Goal: Information Seeking & Learning: Understand process/instructions

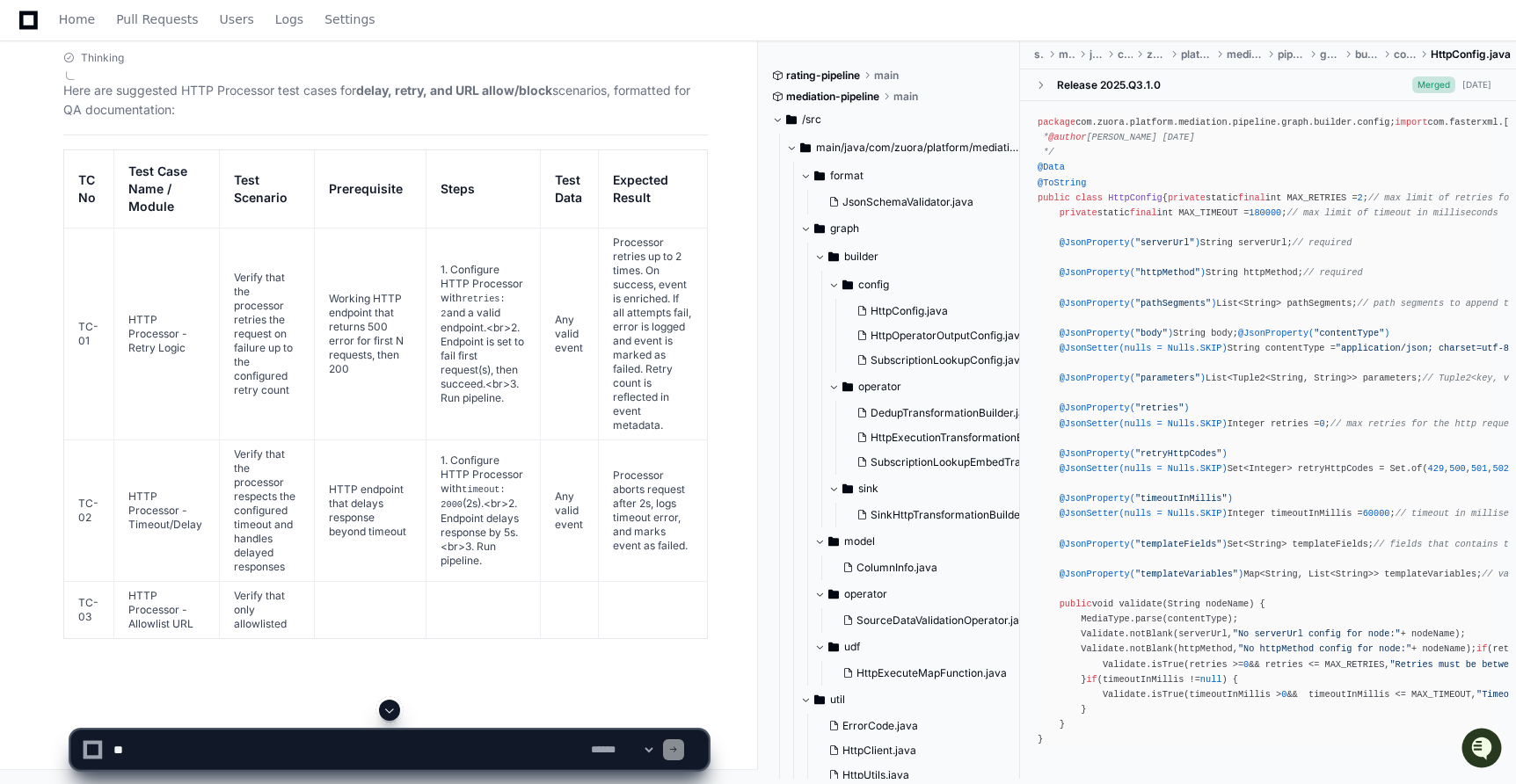
scroll to position [90662, 0]
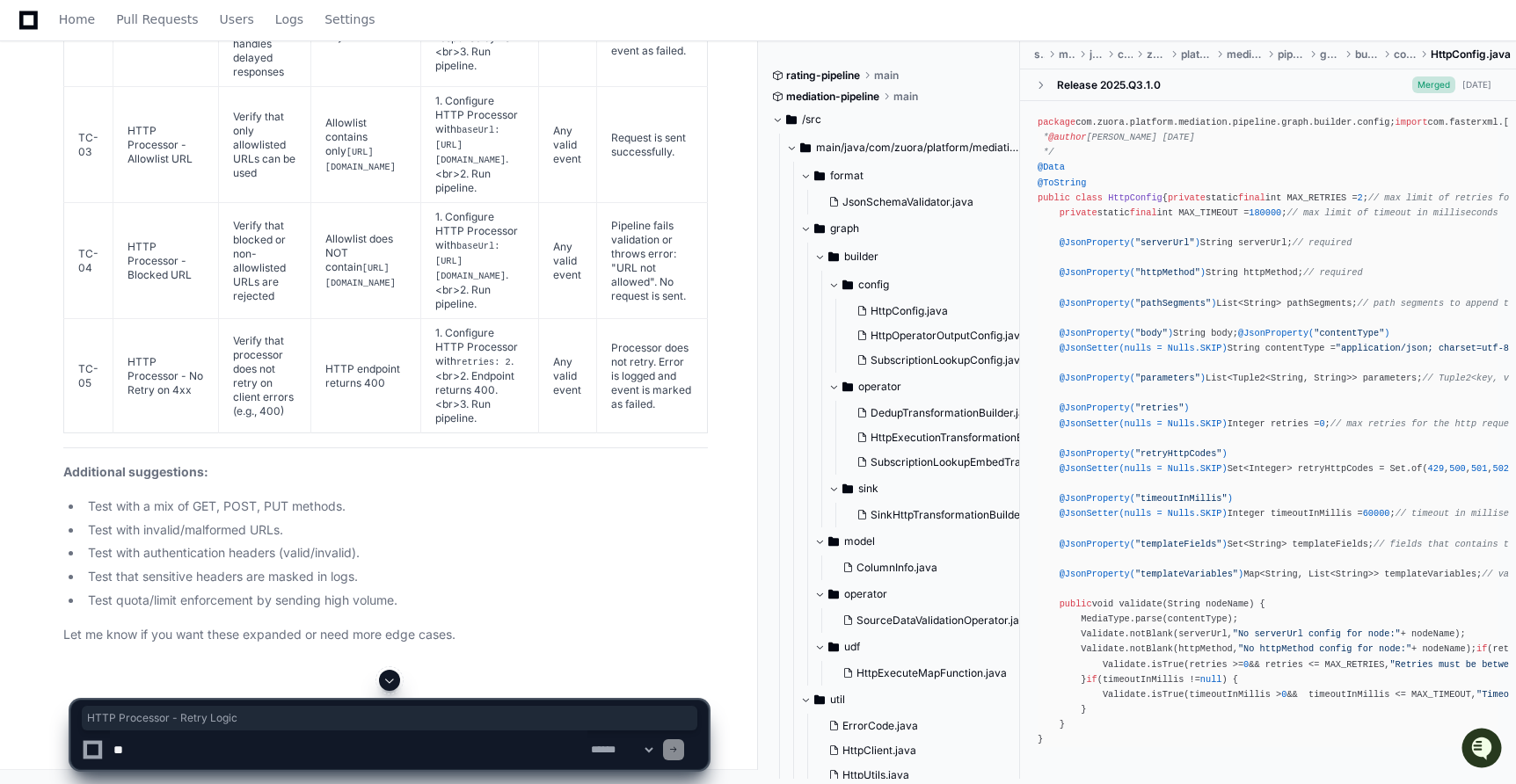
drag, startPoint x: 128, startPoint y: 389, endPoint x: 183, endPoint y: 420, distance: 63.1
copy td "HTTP Processor - Retry Logic"
drag, startPoint x: 228, startPoint y: 343, endPoint x: 259, endPoint y: 465, distance: 125.9
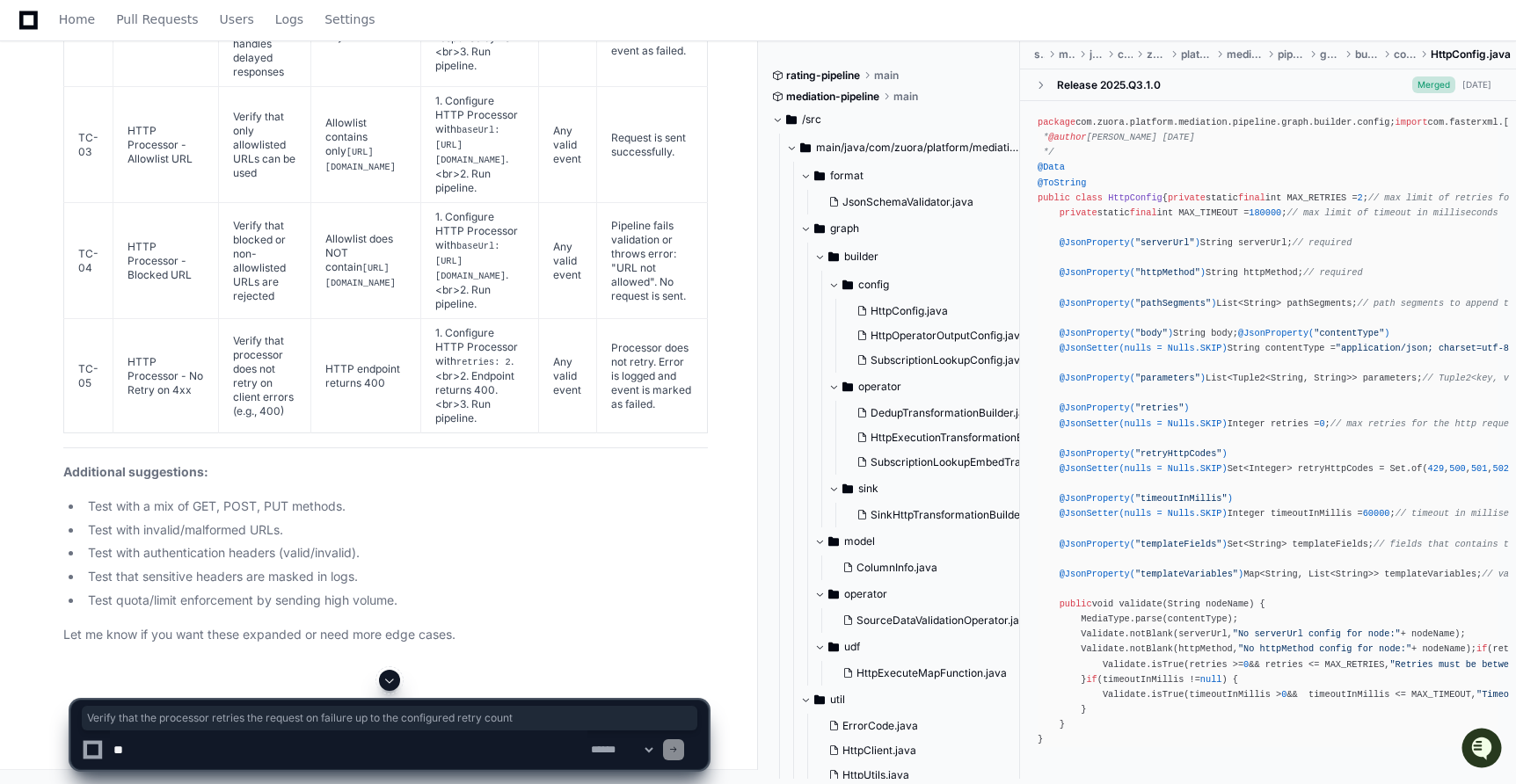
drag, startPoint x: 259, startPoint y: 465, endPoint x: 230, endPoint y: 345, distance: 123.5
copy td "Verify that the processor retries the request on failure up to the configured r…"
drag, startPoint x: 355, startPoint y: 426, endPoint x: 311, endPoint y: 381, distance: 62.9
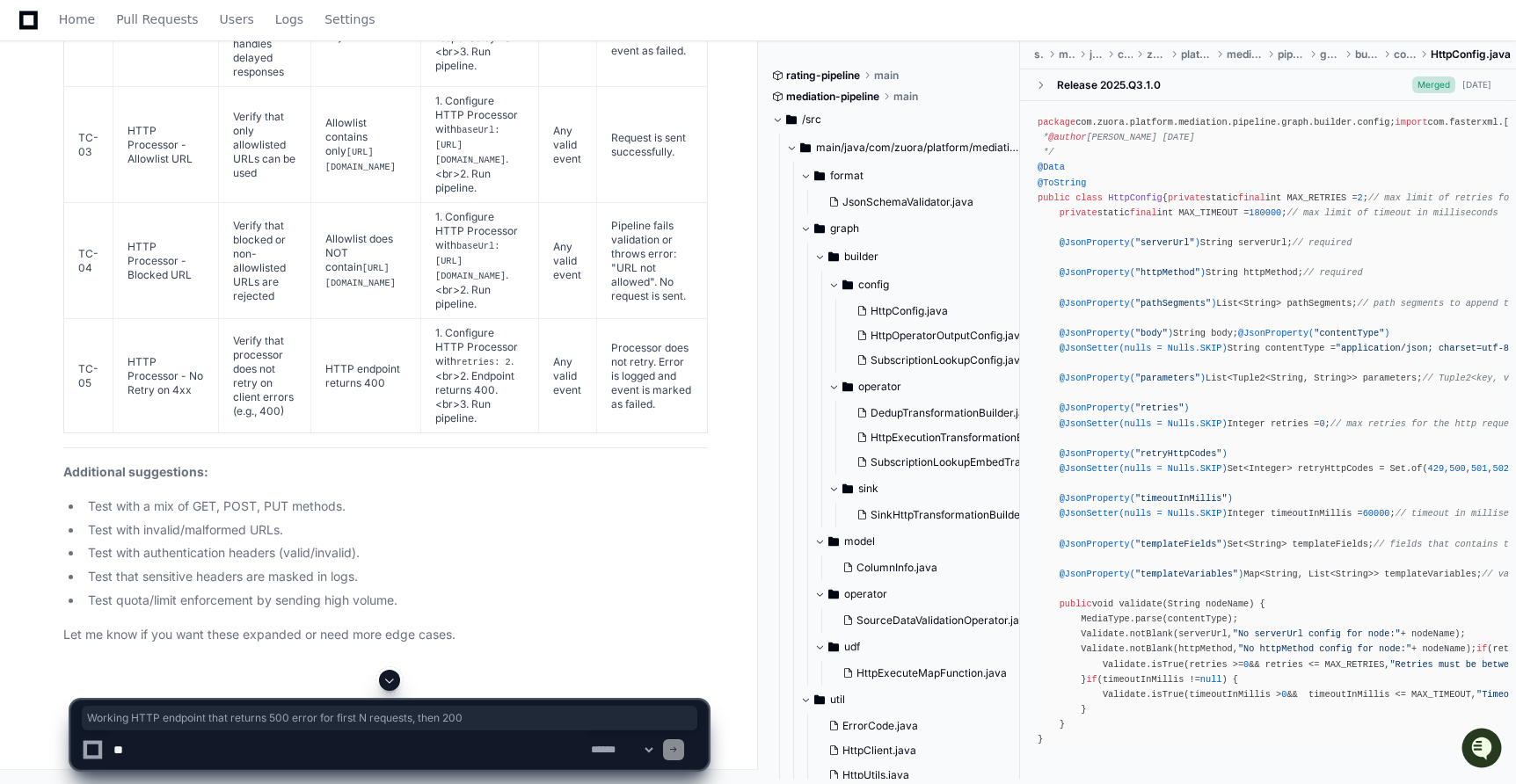
copy td "Working HTTP endpoint that returns 500 error for first N requests, then 200"
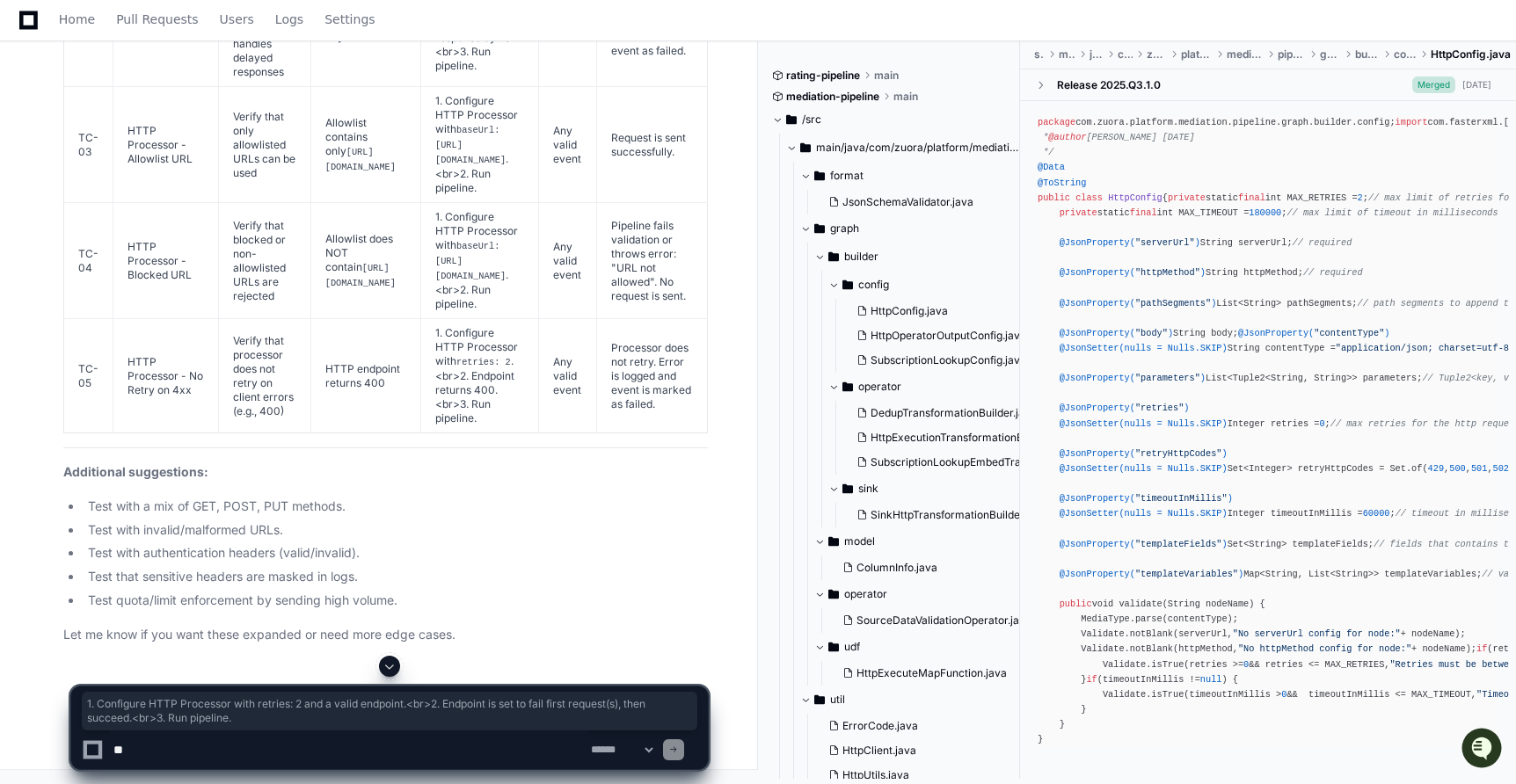
drag, startPoint x: 516, startPoint y: 453, endPoint x: 464, endPoint y: 358, distance: 108.3
copy td "1. Configure HTTP Processor with retries: 2 and a valid endpoint.<br>2. Endpoin…"
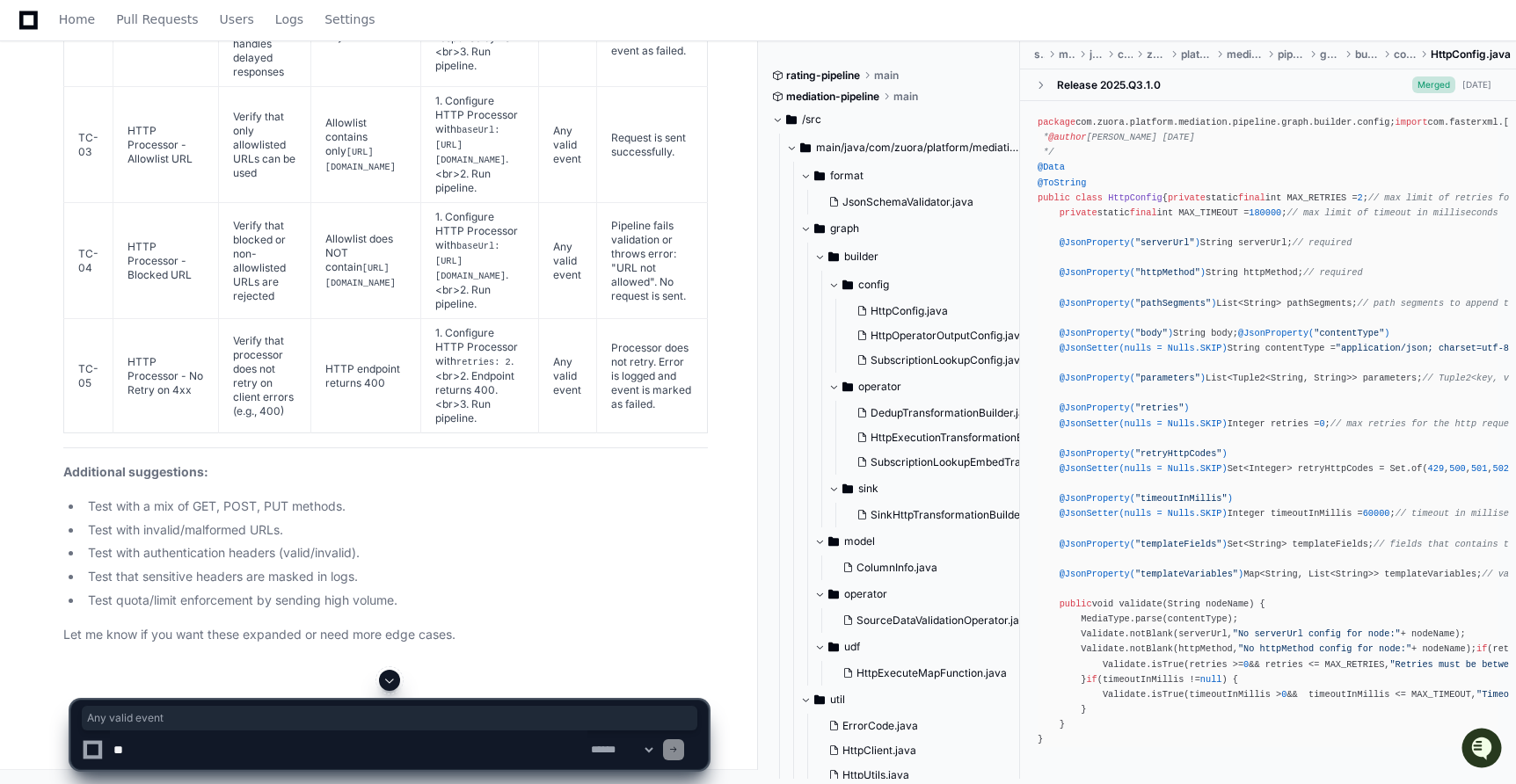
drag, startPoint x: 654, startPoint y: 419, endPoint x: 622, endPoint y: 385, distance: 46.7
copy td "Any valid event"
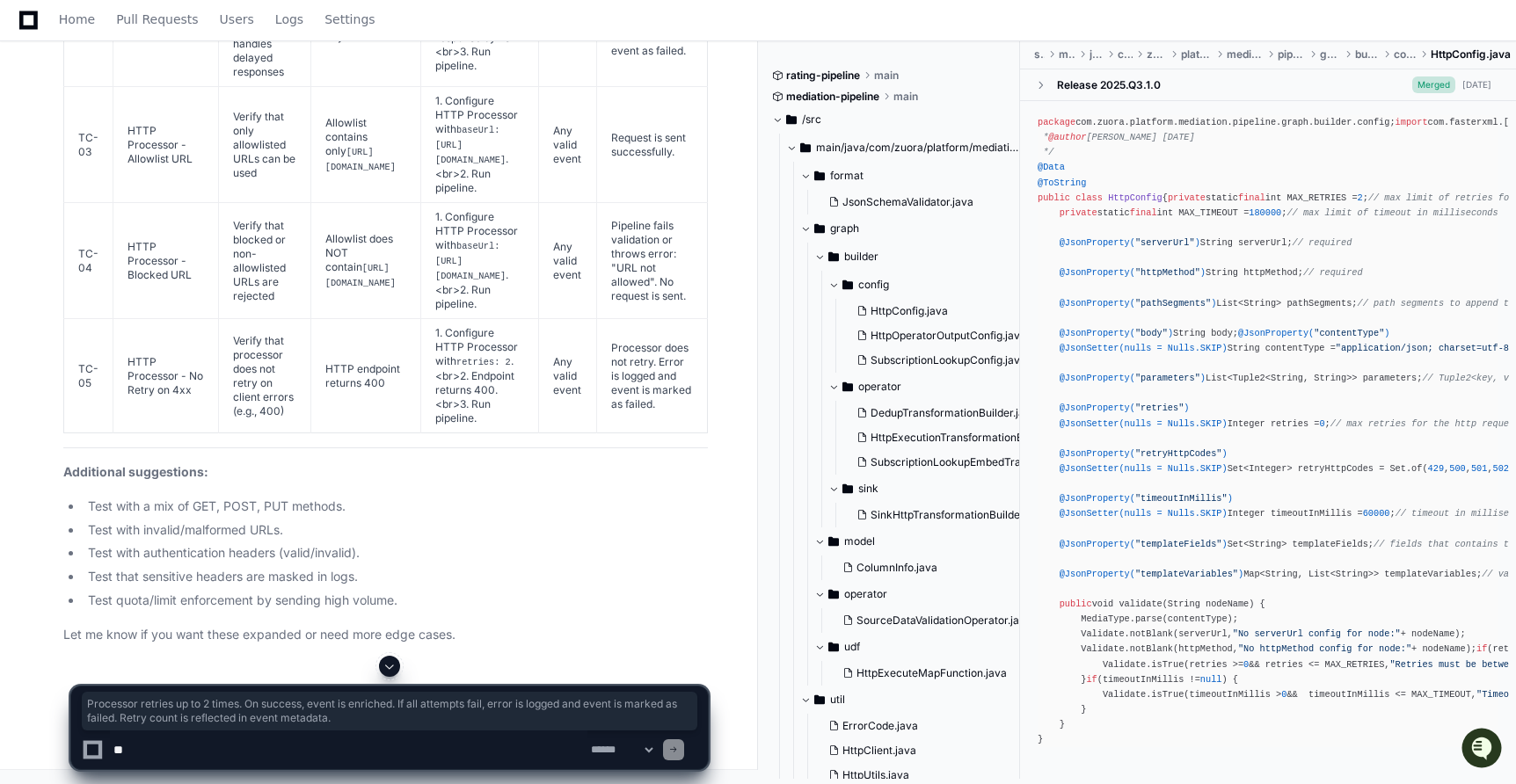
drag, startPoint x: 728, startPoint y: 509, endPoint x: 675, endPoint y: 302, distance: 213.7
copy td "Processor retries up to 2 times. On success, event is enriched. If all attempts…"
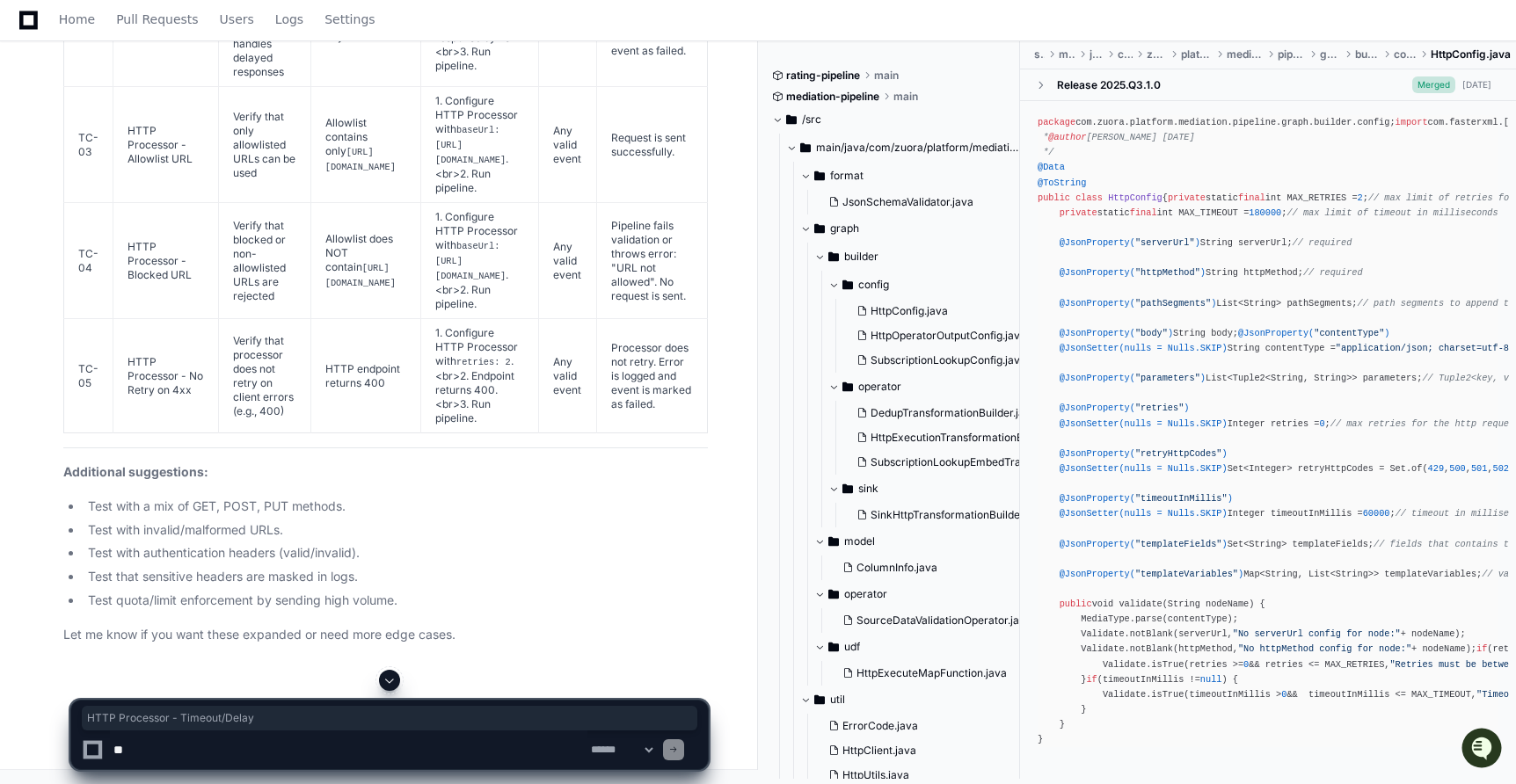
drag, startPoint x: 127, startPoint y: 314, endPoint x: 201, endPoint y: 344, distance: 79.8
click at [201, 87] on td "HTTP Processor - Timeout/Delay" at bounding box center [166, 16] width 105 height 142
copy td "HTTP Processor - Timeout/Delay"
drag, startPoint x: 228, startPoint y: 259, endPoint x: 281, endPoint y: 401, distance: 151.6
click at [281, 87] on td "Verify that the processor respects the configured timeout and handles delayed r…" at bounding box center [264, 16] width 92 height 142
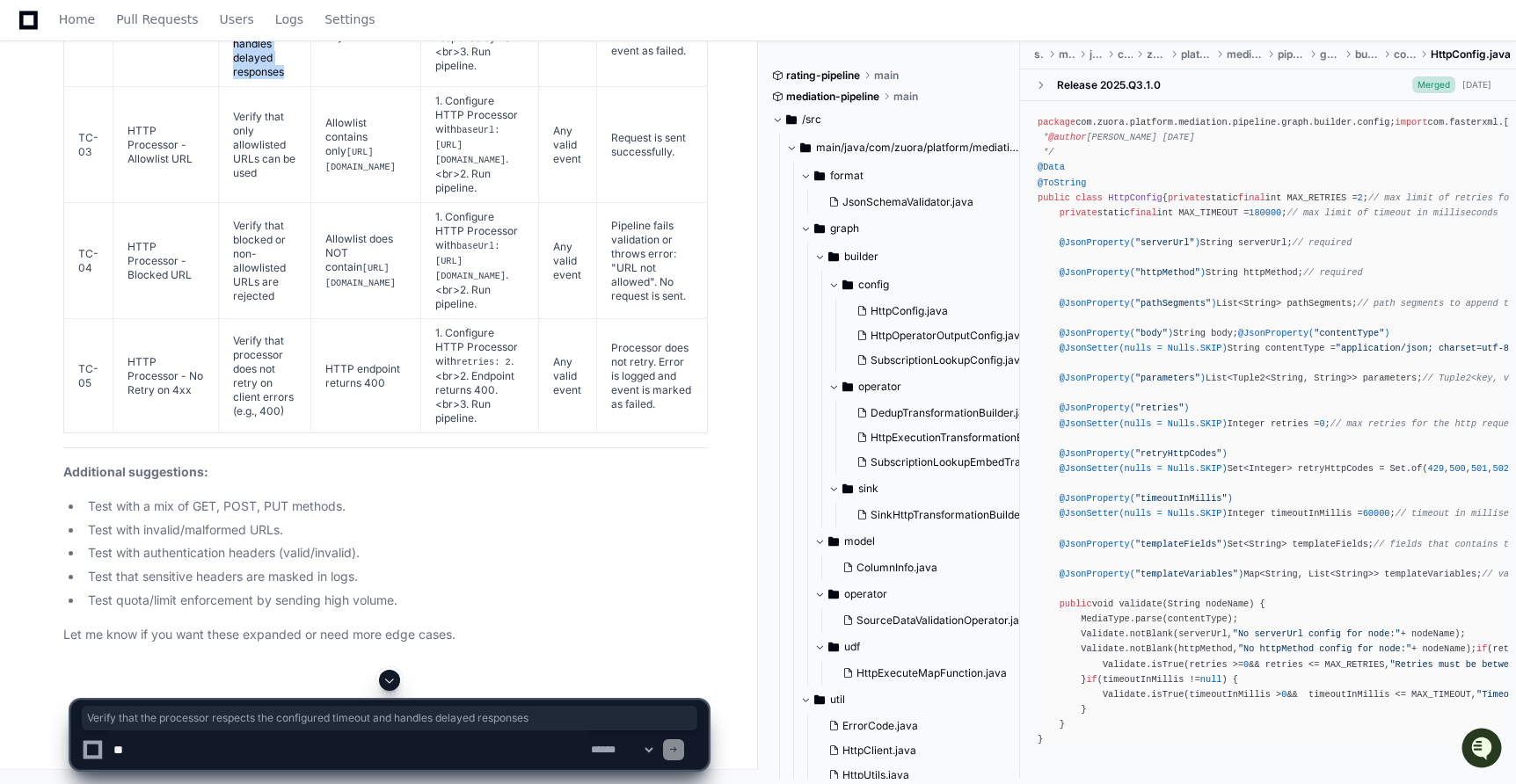
copy td "Verify that the processor respects the configured timeout and handles delayed r…"
drag, startPoint x: 315, startPoint y: 315, endPoint x: 383, endPoint y: 354, distance: 78.4
click at [383, 87] on td "HTTP endpoint that delays response beyond timeout" at bounding box center [365, 16] width 110 height 142
copy td "HTTP endpoint that delays response beyond timeout"
click at [534, 87] on td "1. Configure HTTP Processor with timeout: 2000 (2s).<br>2. Endpoint delays resp…" at bounding box center [480, 16] width 118 height 142
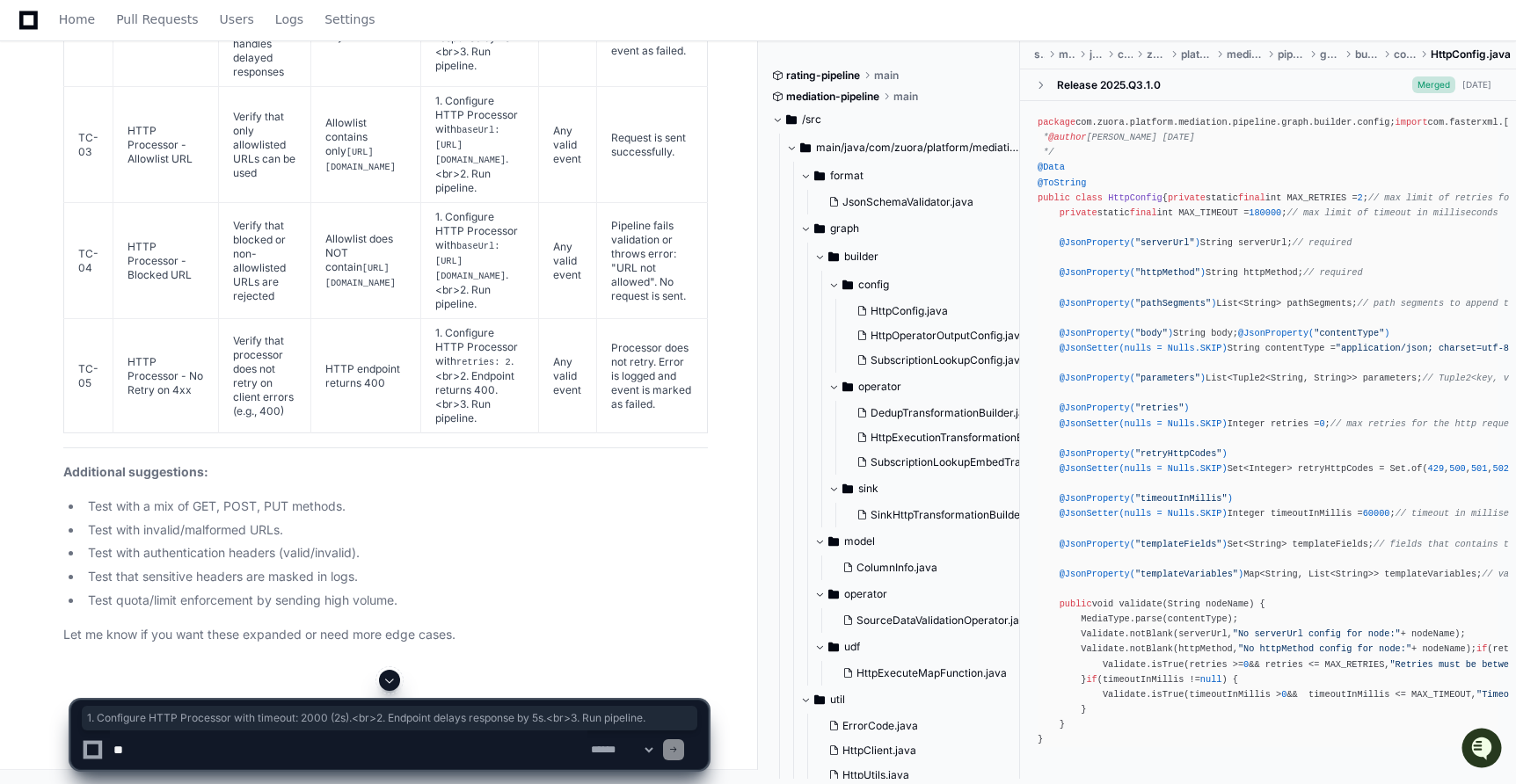
drag, startPoint x: 534, startPoint y: 374, endPoint x: 463, endPoint y: 294, distance: 107.0
click at [463, 87] on td "1. Configure HTTP Processor with timeout: 2000 (2s).<br>2. Endpoint delays resp…" at bounding box center [480, 16] width 118 height 142
copy td "1. Configure HTTP Processor with timeout: 2000 (2s).<br>2. Endpoint delays resp…"
drag, startPoint x: 728, startPoint y: 381, endPoint x: 670, endPoint y: 279, distance: 117.3
click at [670, 87] on td "Processor aborts request after 2s, logs timeout error, and marks event as faile…" at bounding box center [651, 16] width 111 height 142
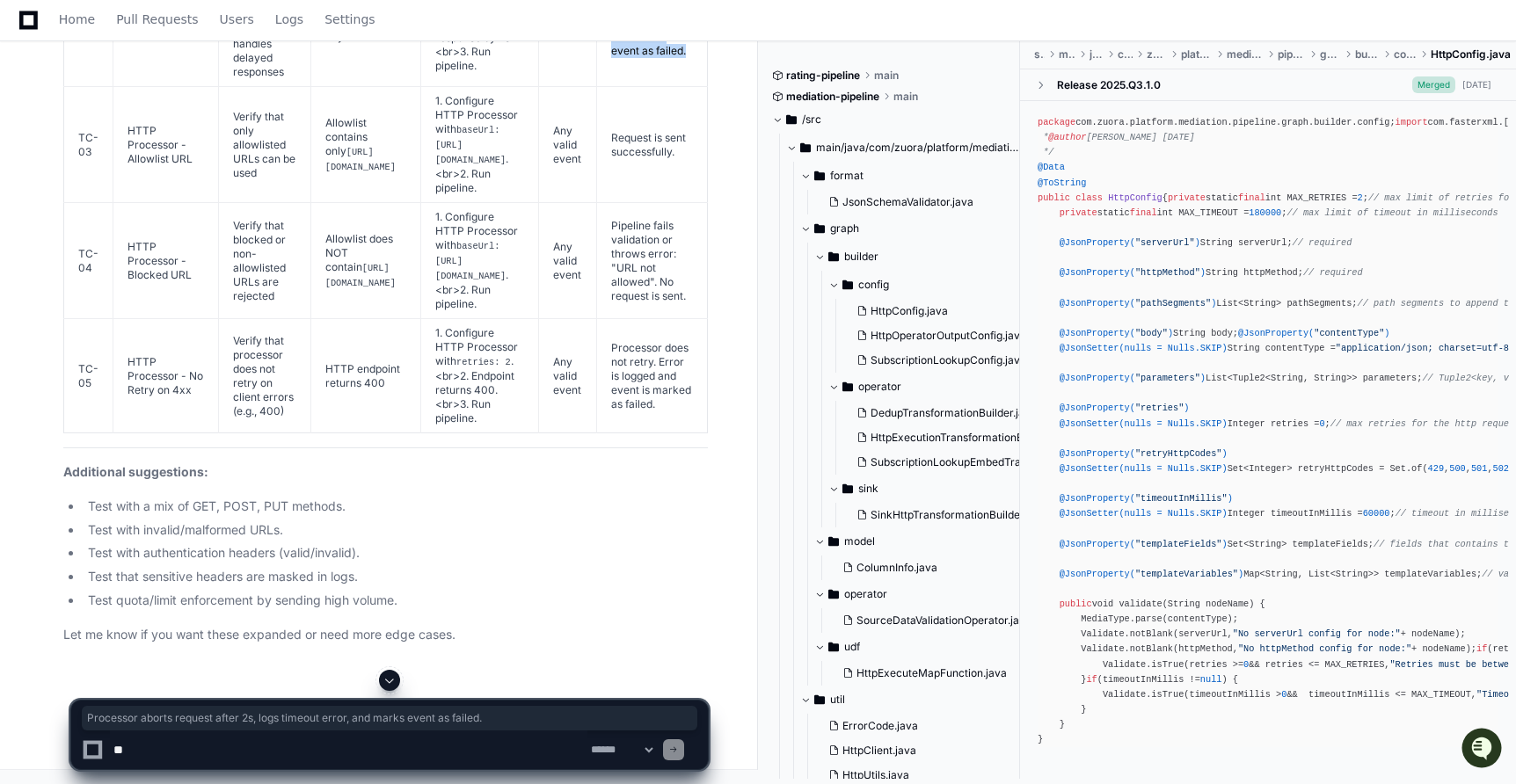
scroll to position [91069, 0]
drag, startPoint x: 126, startPoint y: 311, endPoint x: 195, endPoint y: 347, distance: 77.8
click at [196, 203] on td "HTTP Processor - Allowlist URL" at bounding box center [166, 144] width 105 height 116
drag, startPoint x: 127, startPoint y: 416, endPoint x: 198, endPoint y: 439, distance: 74.6
click at [198, 319] on td "HTTP Processor - Blocked URL" at bounding box center [166, 261] width 105 height 116
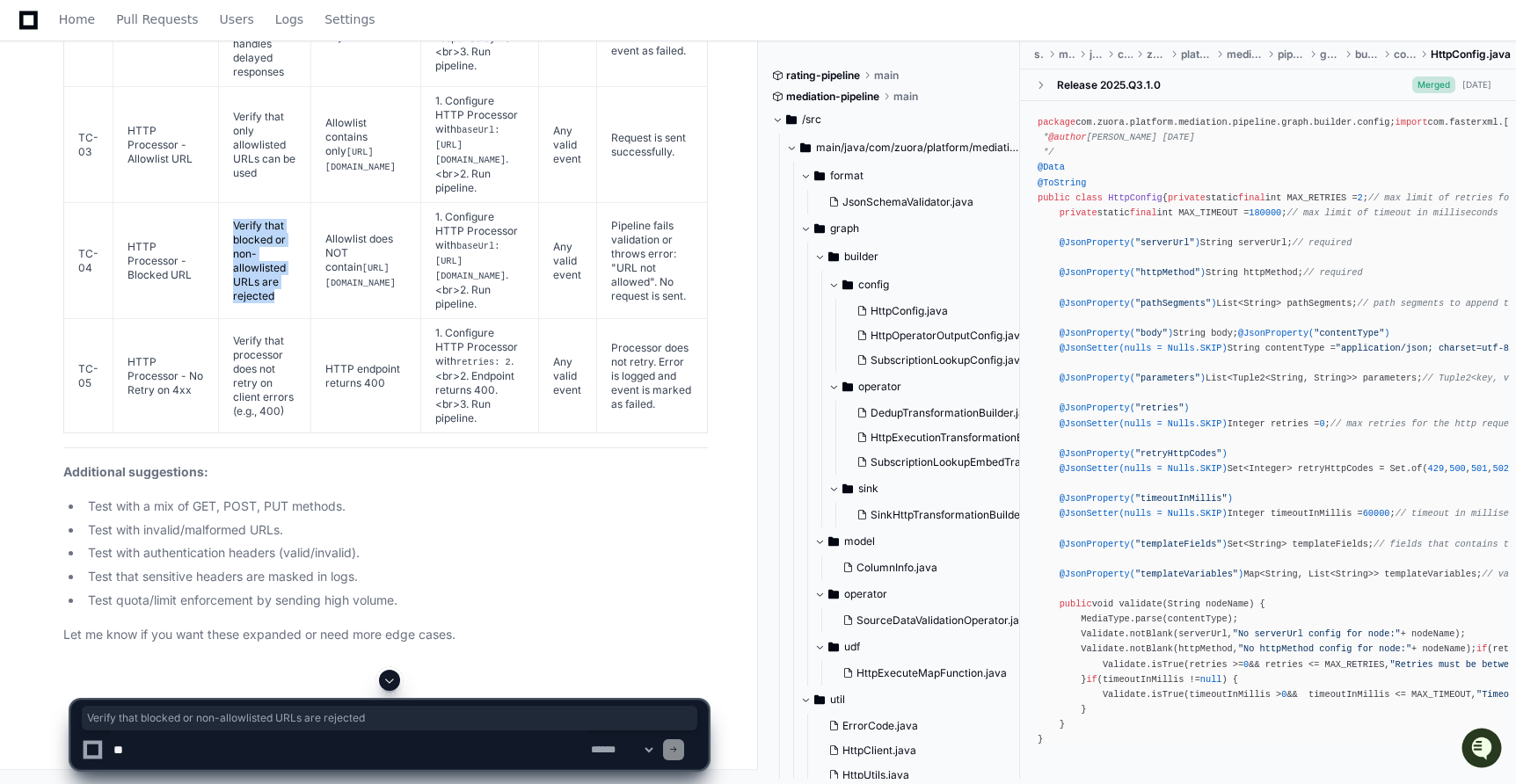
drag, startPoint x: 226, startPoint y: 393, endPoint x: 272, endPoint y: 461, distance: 82.1
click at [272, 319] on td "Verify that blocked or non-allowlisted URLs are rejected" at bounding box center [264, 261] width 92 height 116
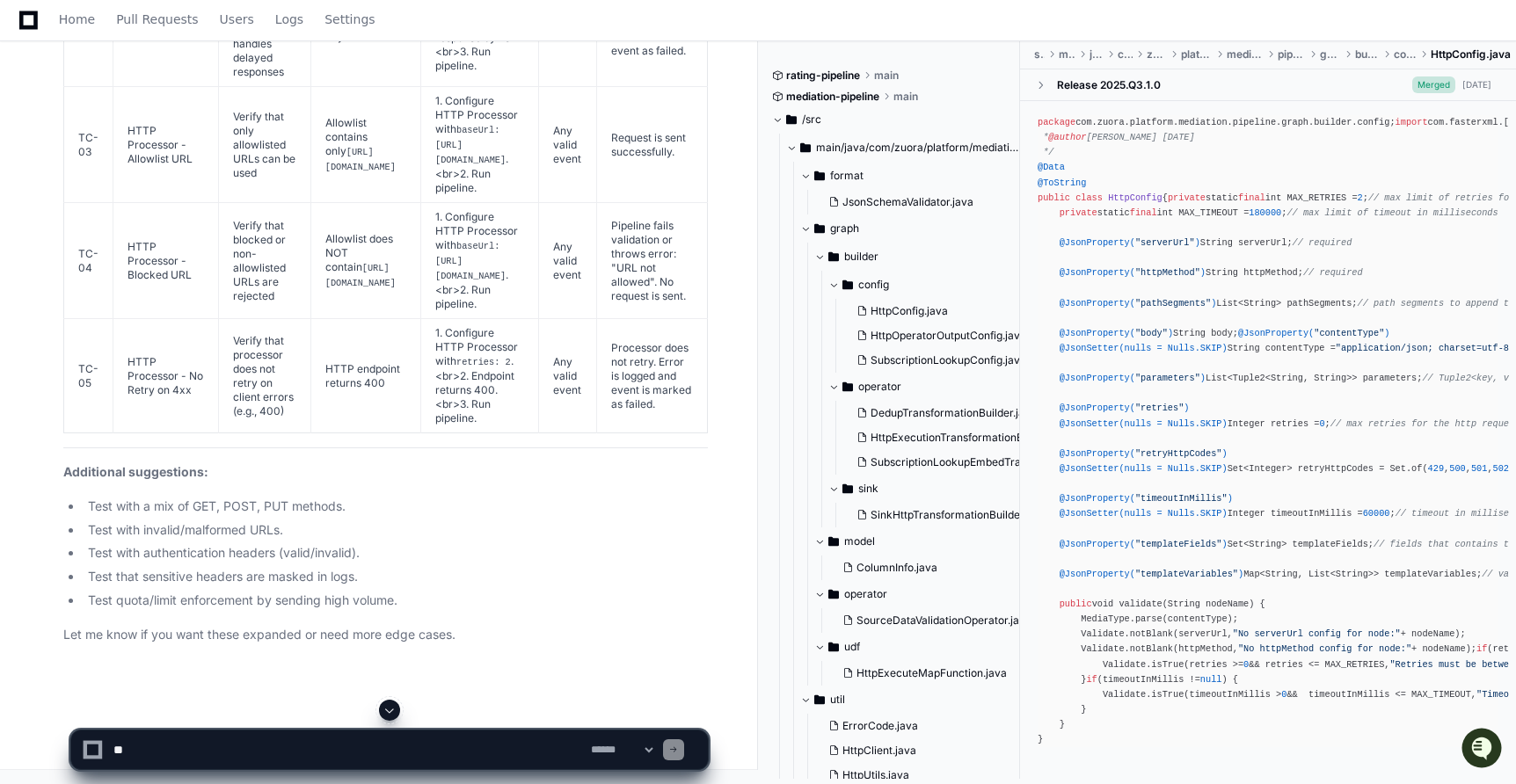
drag, startPoint x: 470, startPoint y: 405, endPoint x: 545, endPoint y: 447, distance: 86.0
click at [539, 319] on td "1. Configure HTTP Processor with baseUrl: [URL][DOMAIN_NAME] .<br>2. Run pipeli…" at bounding box center [480, 261] width 118 height 116
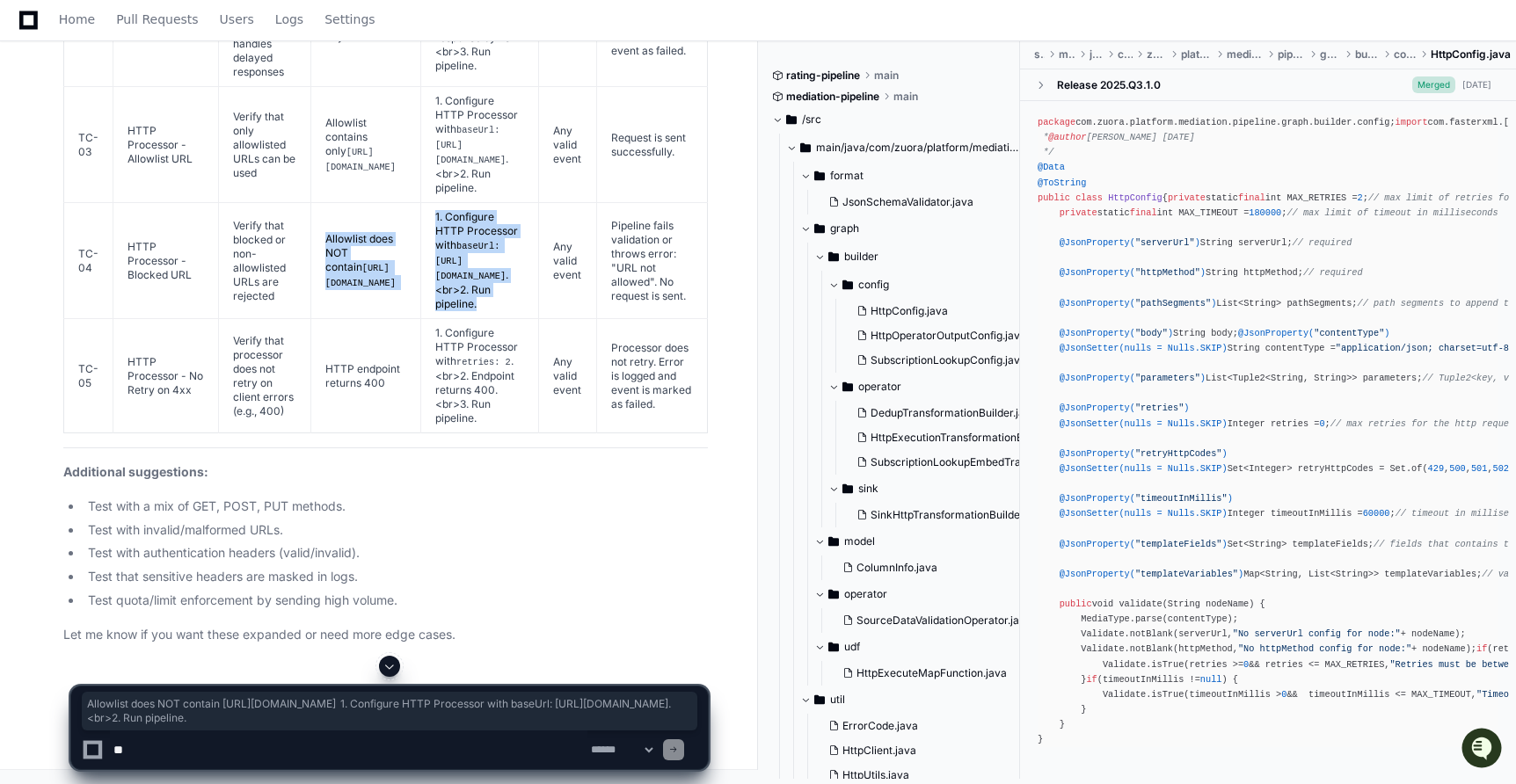
drag, startPoint x: 566, startPoint y: 450, endPoint x: 445, endPoint y: 389, distance: 135.5
click at [445, 319] on tr "TC-04 HTTP Processor - Blocked URL Verify that blocked or non-allowlisted URLs …" at bounding box center [386, 261] width 643 height 116
click at [528, 319] on td "1. Configure HTTP Processor with baseUrl: [URL][DOMAIN_NAME] .<br>2. Run pipeli…" at bounding box center [480, 261] width 118 height 116
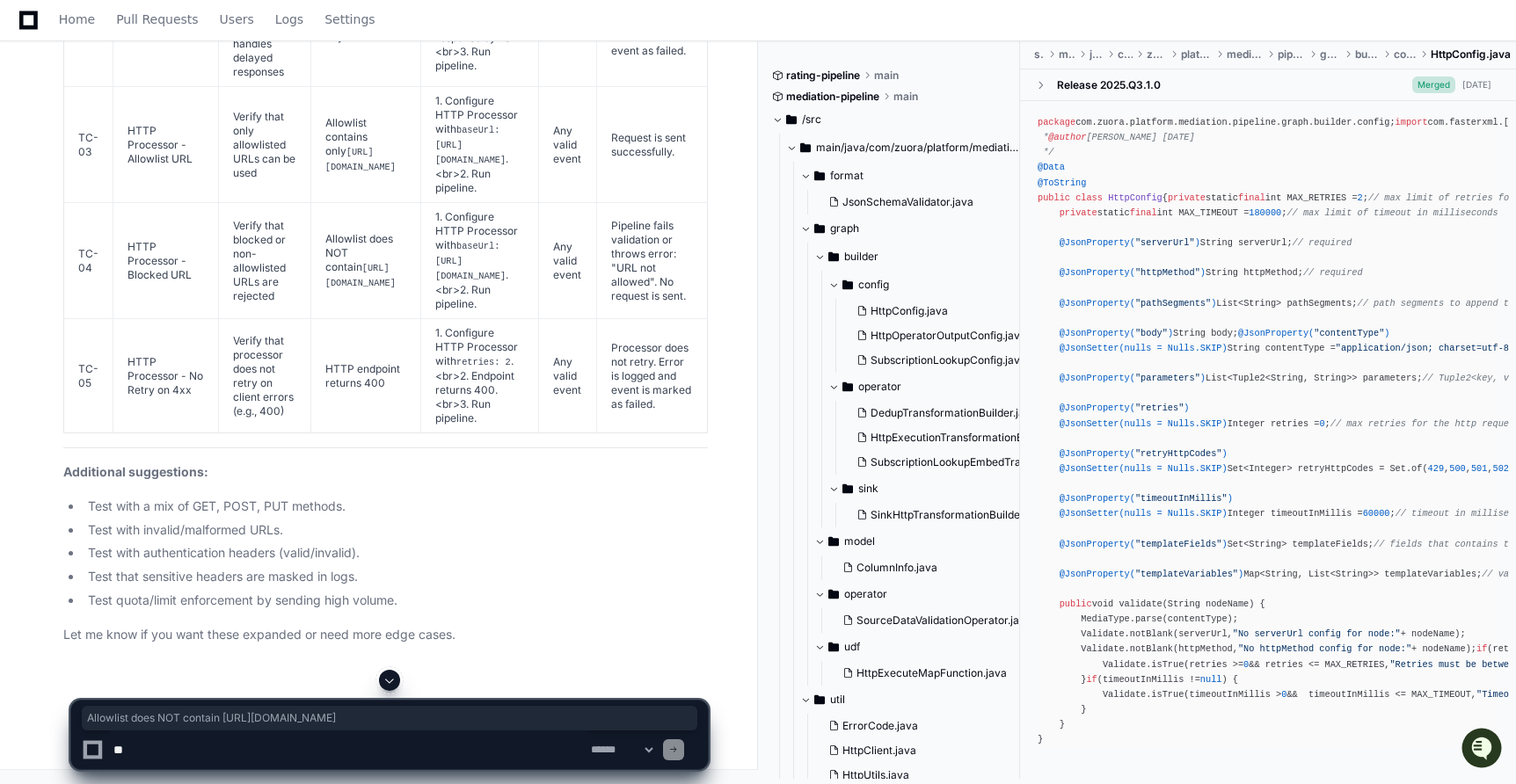
drag, startPoint x: 439, startPoint y: 441, endPoint x: 307, endPoint y: 405, distance: 136.8
click at [310, 319] on td "Allowlist does NOT contain [URL][DOMAIN_NAME]" at bounding box center [365, 261] width 110 height 116
drag, startPoint x: 568, startPoint y: 452, endPoint x: 467, endPoint y: 406, distance: 111.0
click at [467, 319] on td "1. Configure HTTP Processor with baseUrl: [URL][DOMAIN_NAME] .<br>2. Run pipeli…" at bounding box center [480, 261] width 118 height 116
drag, startPoint x: 717, startPoint y: 469, endPoint x: 684, endPoint y: 387, distance: 88.4
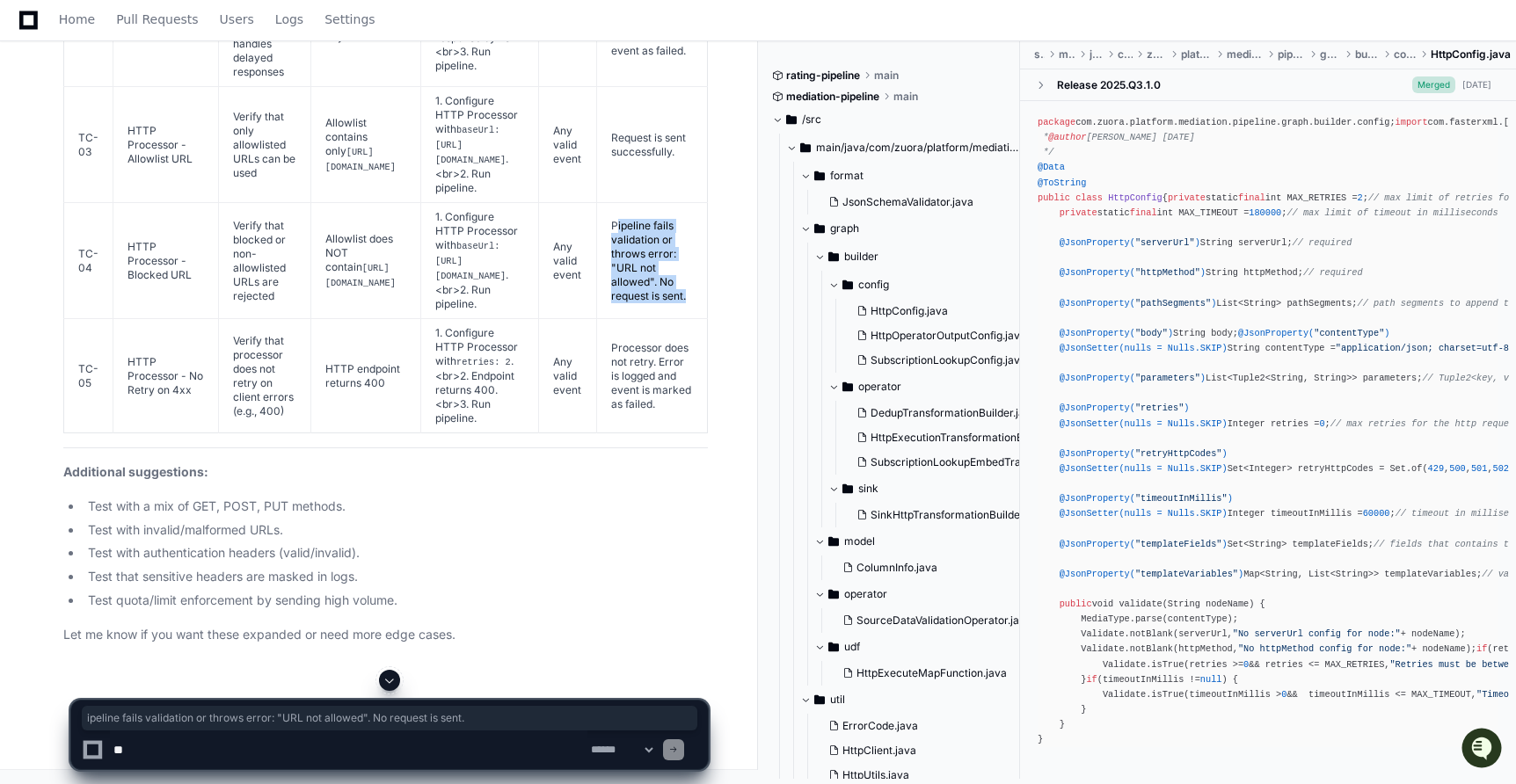
click at [684, 319] on td "Pipeline fails validation or throws error: "URL not allowed". No request is sen…" at bounding box center [651, 261] width 111 height 116
drag, startPoint x: 168, startPoint y: 509, endPoint x: 120, endPoint y: 438, distance: 85.7
click at [120, 433] on td "HTTP Processor - No Retry on 4xx" at bounding box center [166, 376] width 105 height 115
drag, startPoint x: 282, startPoint y: 518, endPoint x: 227, endPoint y: 430, distance: 103.8
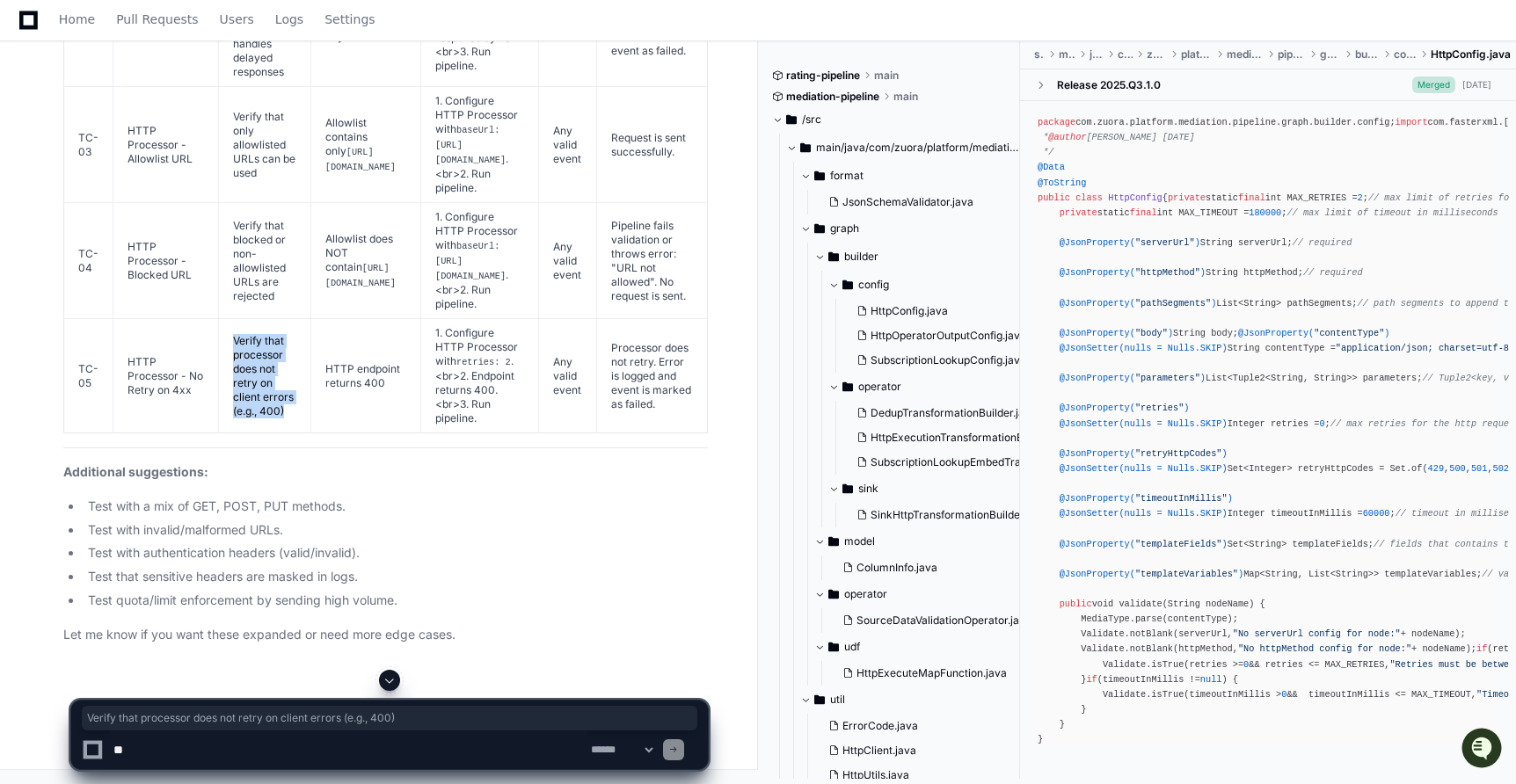
click at [227, 430] on td "Verify that processor does not retry on client errors (e.g., 400)" at bounding box center [264, 376] width 92 height 115
drag, startPoint x: 343, startPoint y: 488, endPoint x: 311, endPoint y: 465, distance: 39.4
click at [311, 433] on td "HTTP endpoint returns 400" at bounding box center [365, 376] width 110 height 115
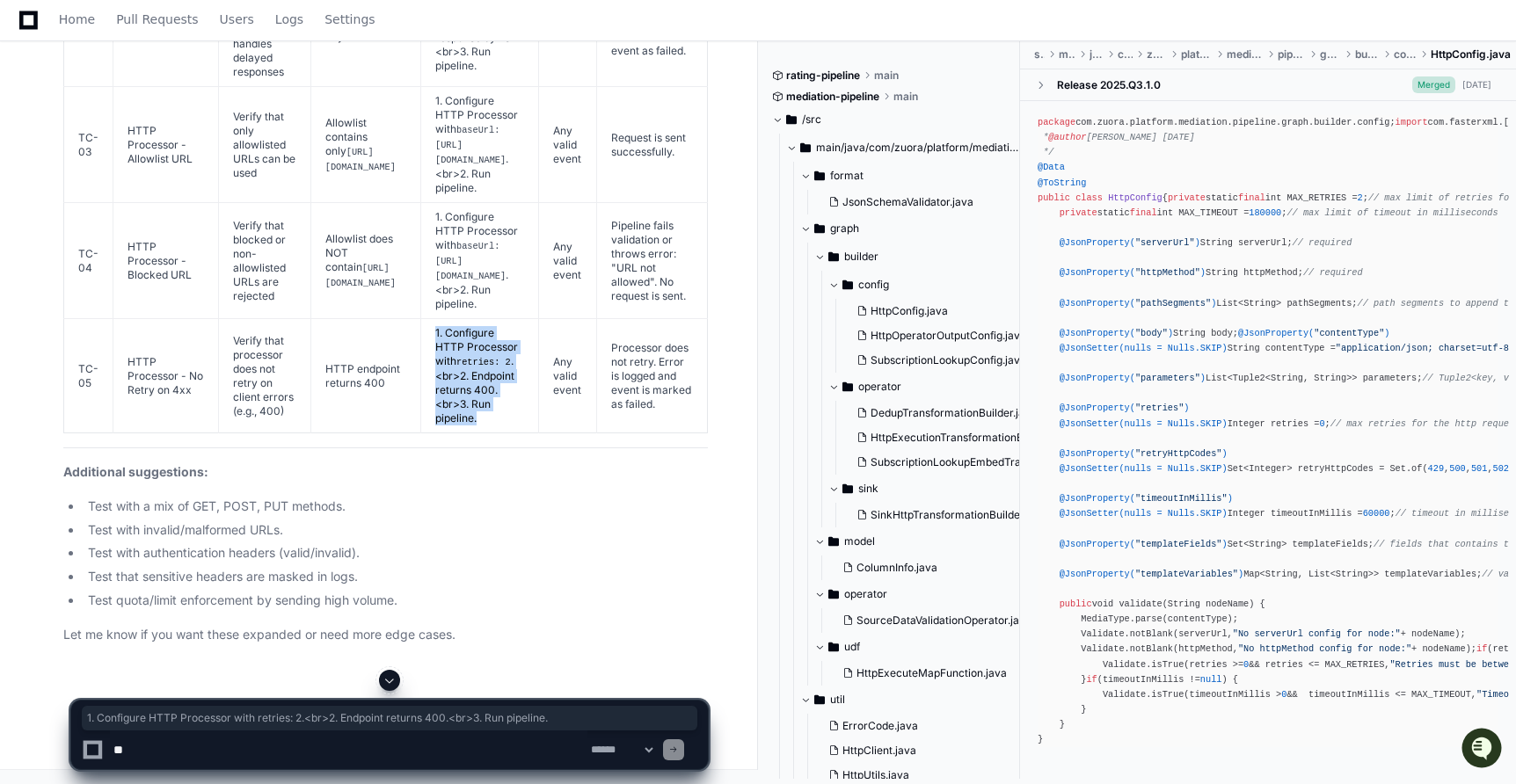
drag, startPoint x: 588, startPoint y: 503, endPoint x: 452, endPoint y: 464, distance: 141.5
click at [452, 433] on td "1. Configure HTTP Processor with retries: 2 .<br>2. Endpoint returns 400.<br>3.…" at bounding box center [480, 376] width 118 height 115
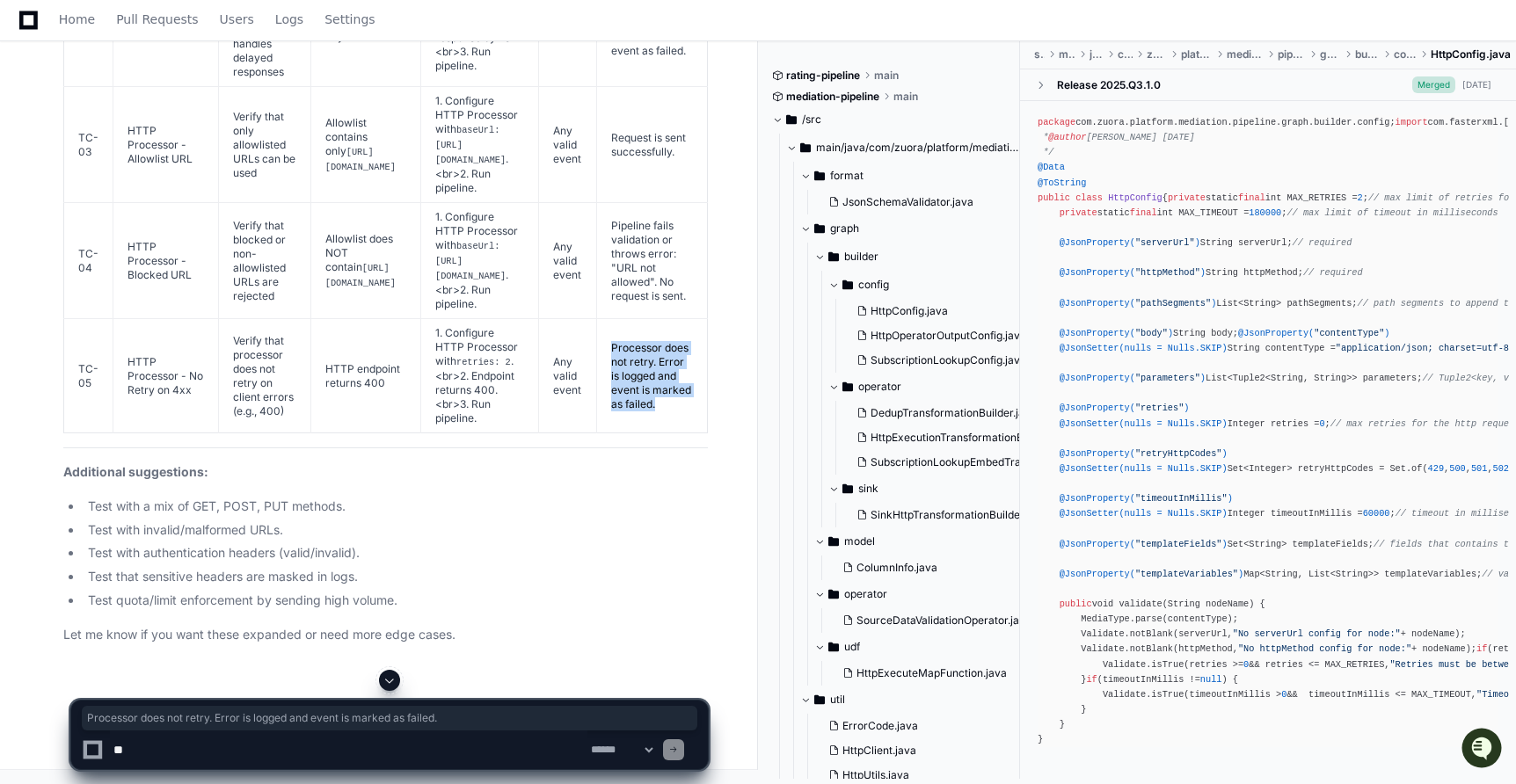
drag, startPoint x: 716, startPoint y: 520, endPoint x: 667, endPoint y: 430, distance: 102.5
click at [667, 430] on td "Processor does not retry. Error is logged and event is marked as failed." at bounding box center [651, 376] width 111 height 115
click at [298, 746] on textarea at bounding box center [348, 750] width 478 height 39
paste textarea "**********"
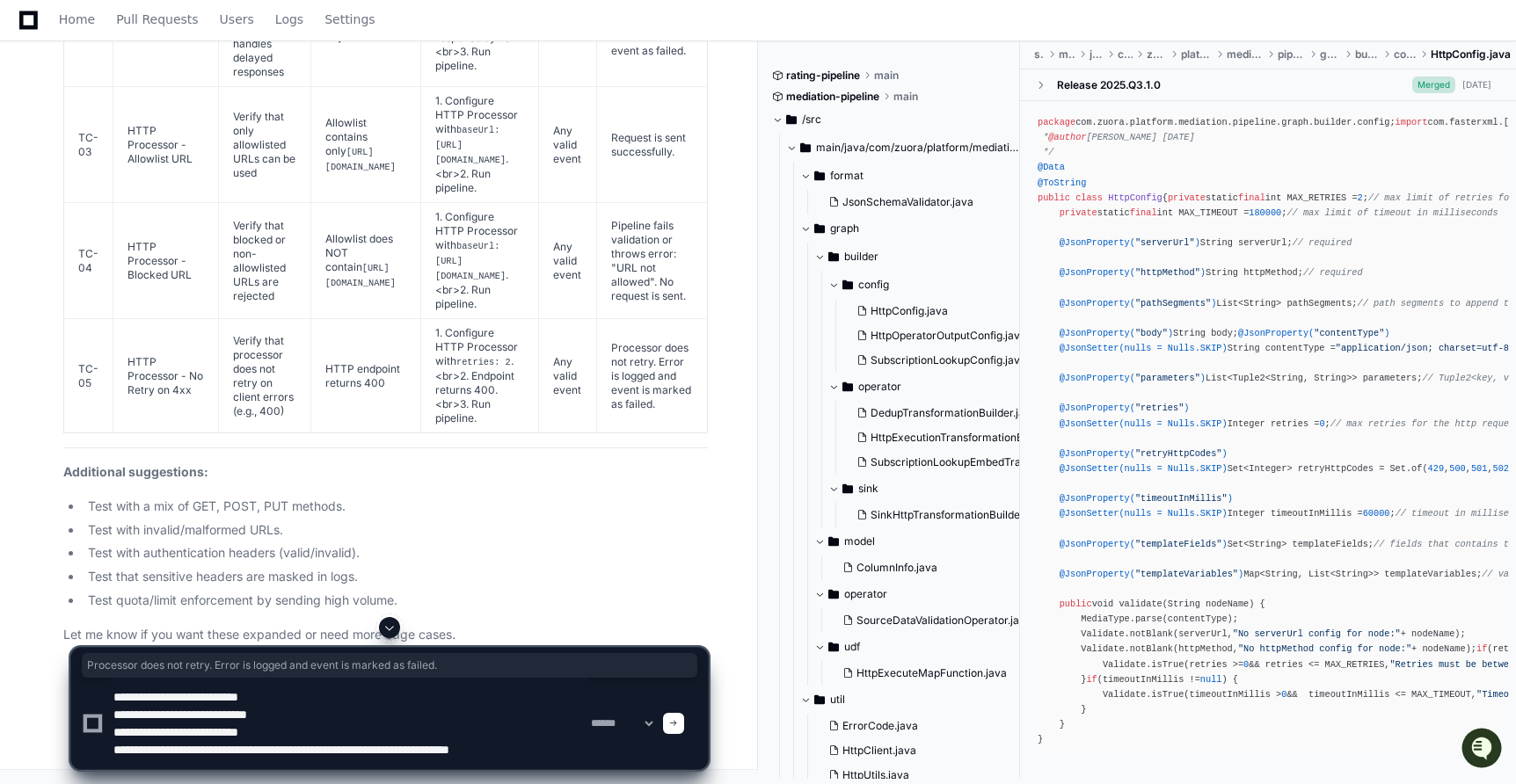
click at [575, 746] on textarea at bounding box center [348, 723] width 478 height 91
type textarea "**********"
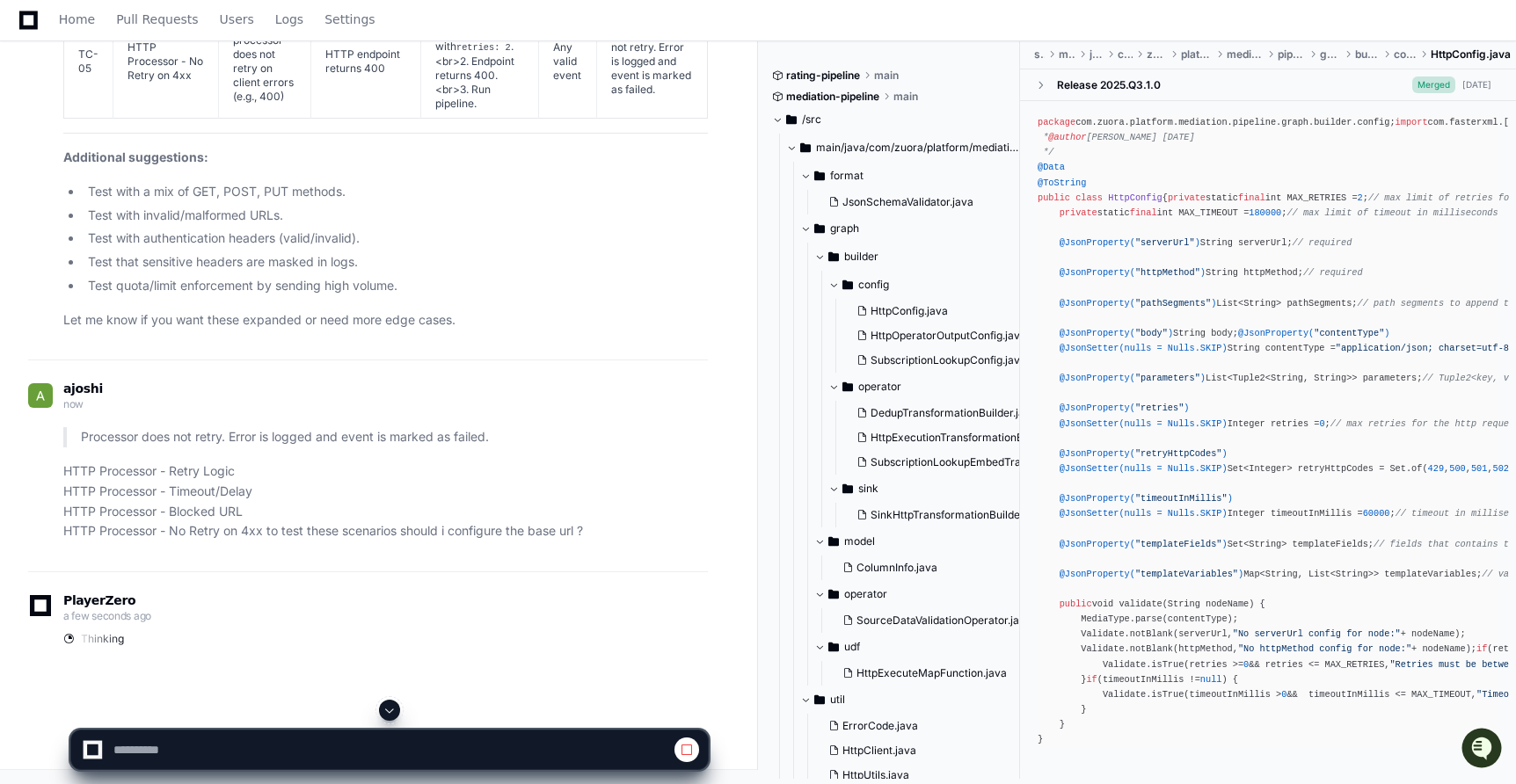
scroll to position [91544, 0]
